Goal: Navigation & Orientation: Find specific page/section

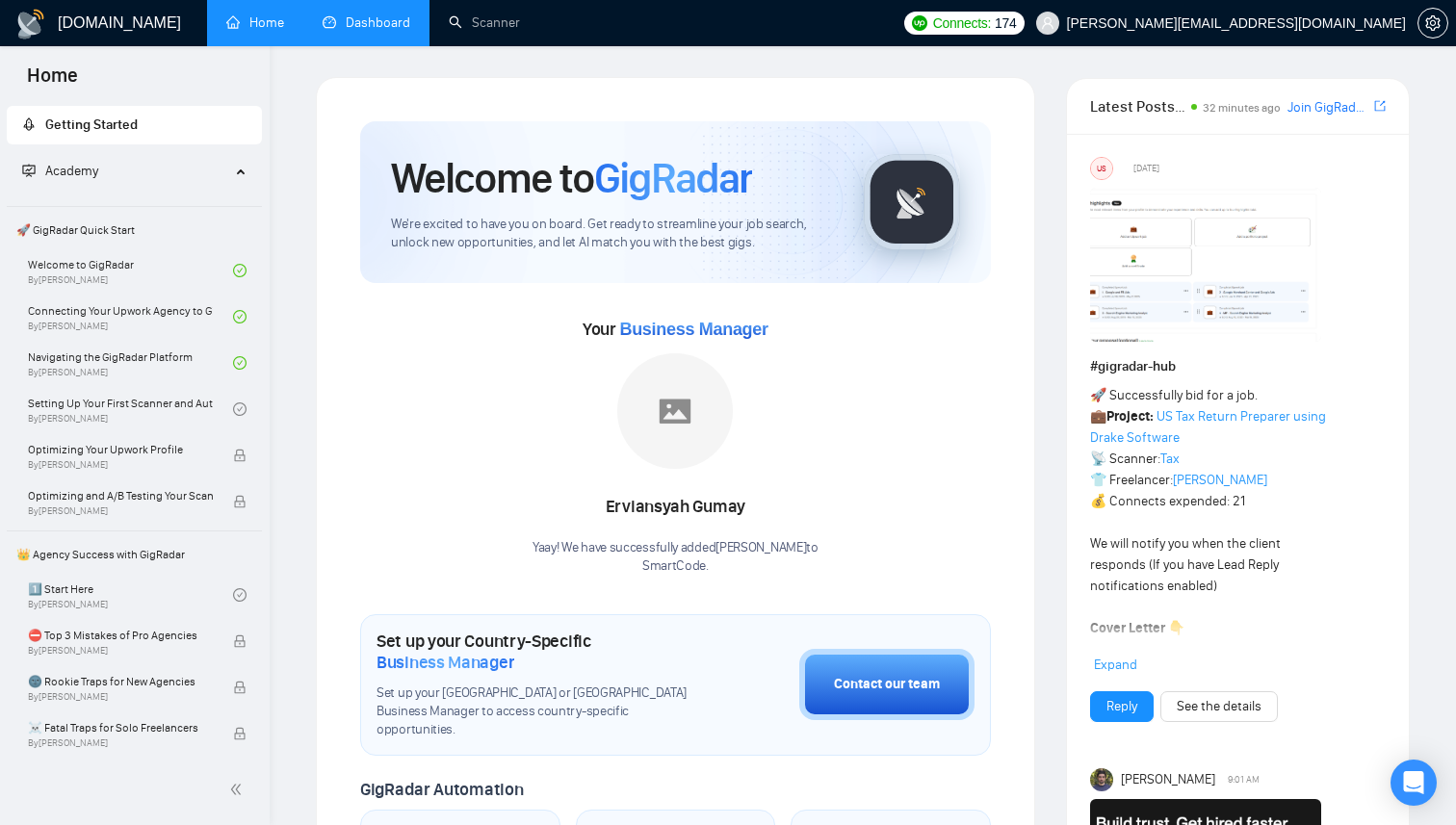
click at [380, 30] on link "Dashboard" at bounding box center [366, 23] width 87 height 17
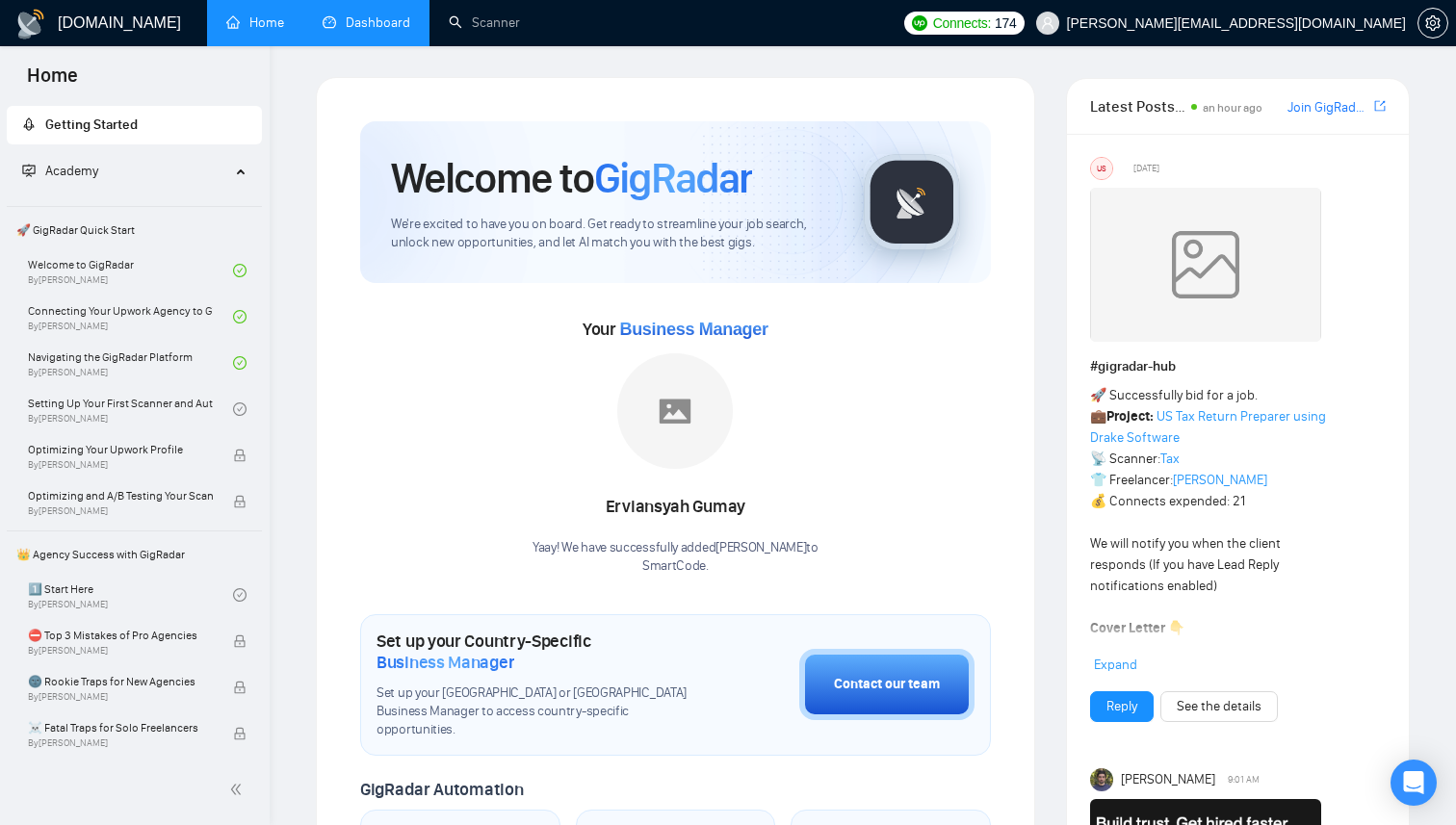
click at [385, 21] on link "Dashboard" at bounding box center [366, 23] width 87 height 17
